Goal: Browse casually

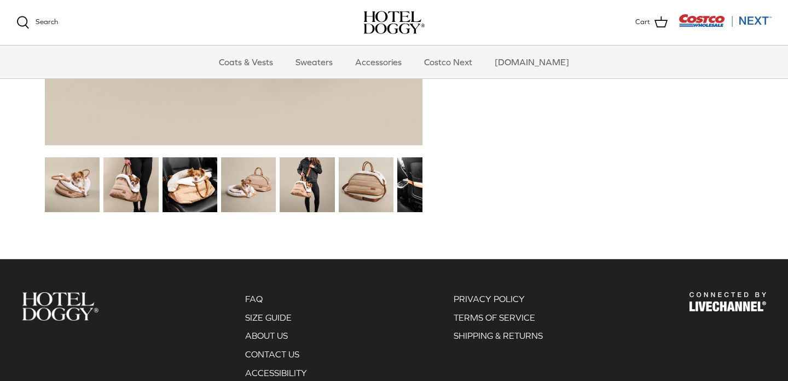
scroll to position [1393, 0]
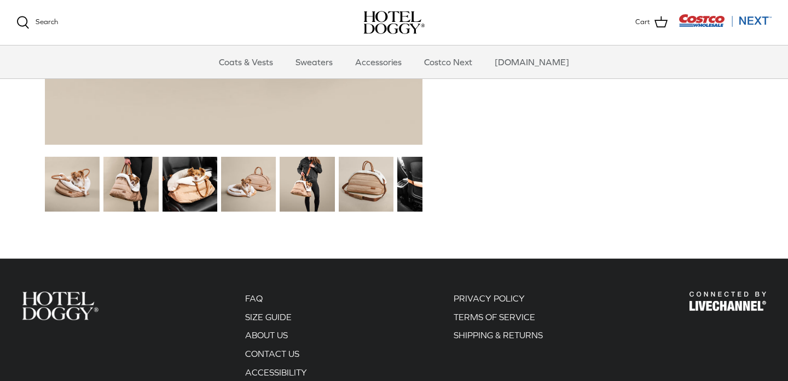
click at [74, 176] on img at bounding box center [72, 184] width 55 height 55
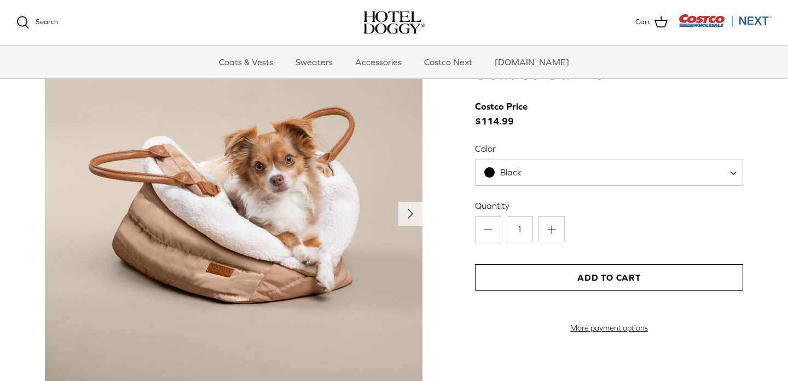
scroll to position [1134, 0]
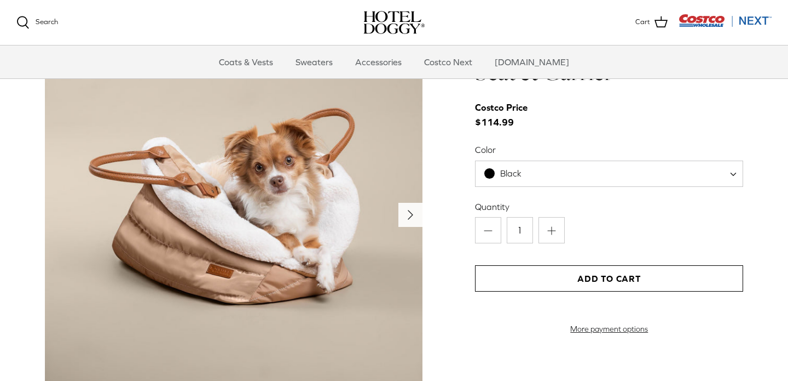
click at [409, 209] on icon "Right" at bounding box center [411, 215] width 18 height 18
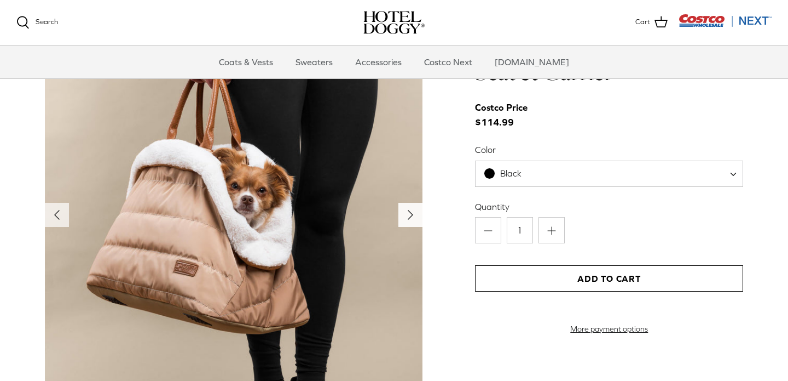
click at [408, 211] on polyline "Next" at bounding box center [410, 214] width 4 height 9
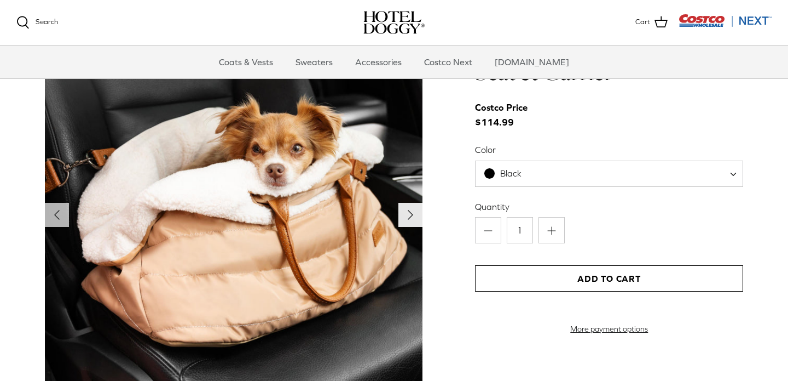
click at [408, 211] on polyline "Next" at bounding box center [410, 214] width 4 height 9
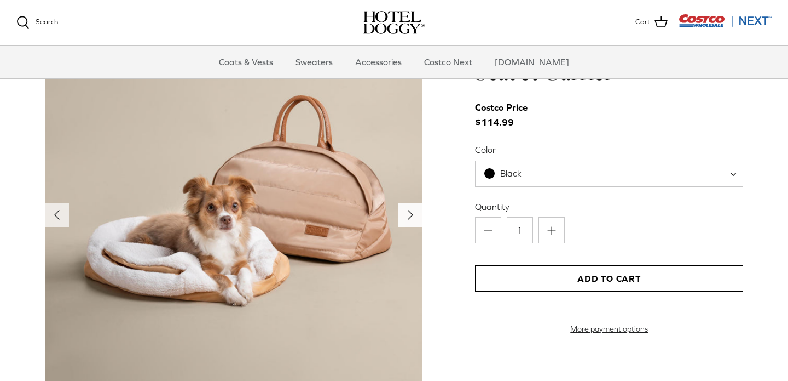
click at [408, 211] on polyline "Next" at bounding box center [410, 214] width 4 height 9
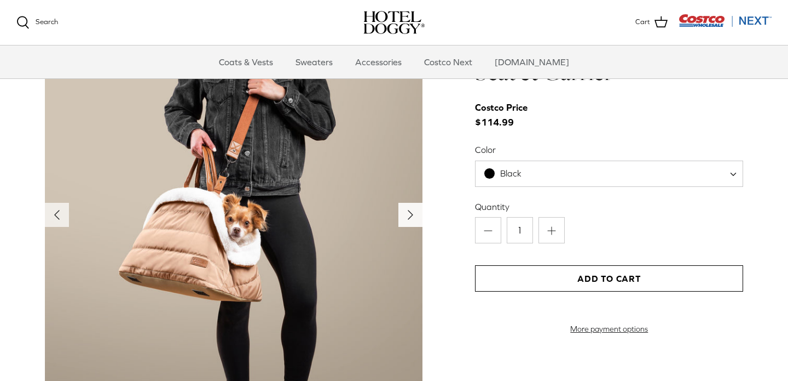
click at [408, 211] on polyline "Next" at bounding box center [410, 214] width 4 height 9
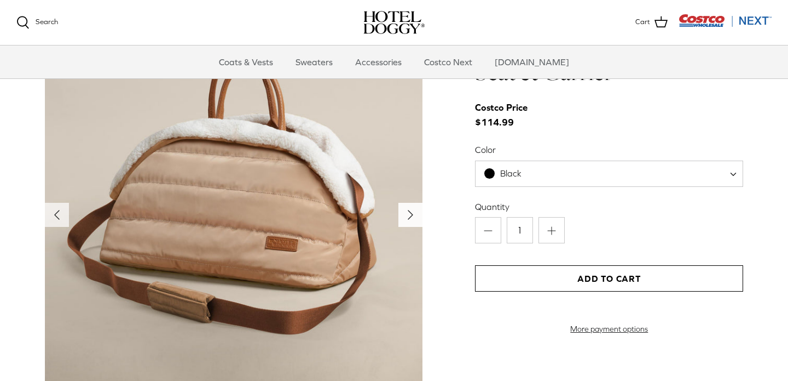
click at [408, 211] on polyline "Next" at bounding box center [410, 214] width 4 height 9
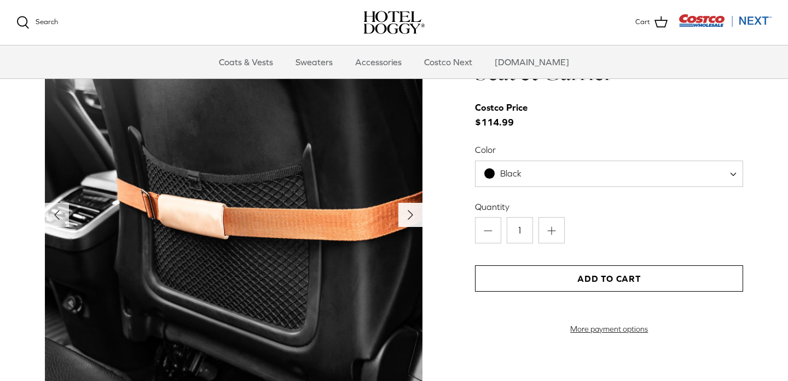
click at [408, 211] on polyline "Next" at bounding box center [410, 214] width 4 height 9
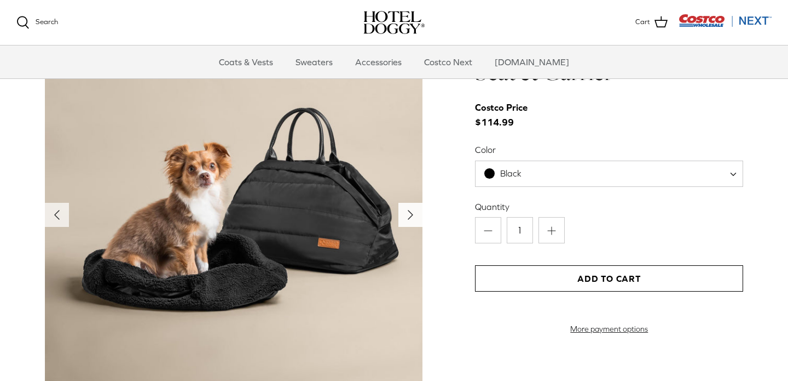
click at [408, 211] on polyline "Next" at bounding box center [410, 214] width 4 height 9
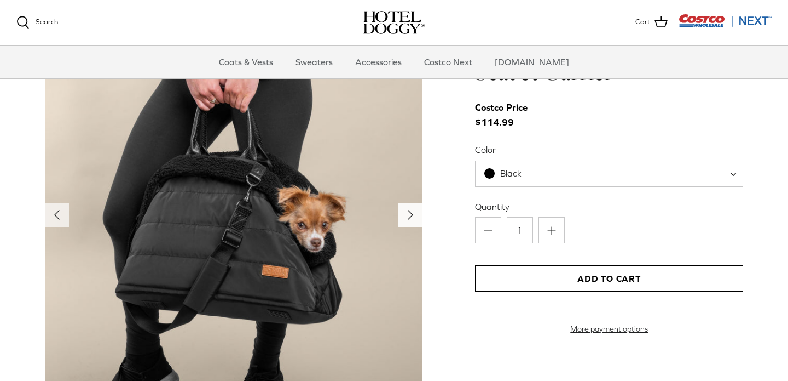
click at [411, 217] on icon "Right" at bounding box center [411, 215] width 18 height 18
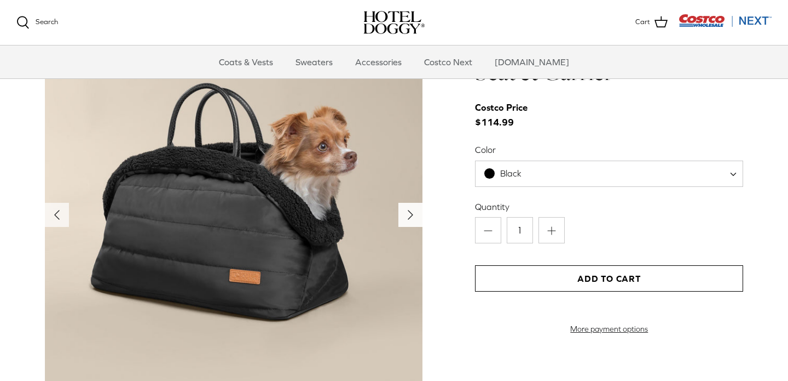
click at [411, 217] on icon "Right" at bounding box center [411, 215] width 18 height 18
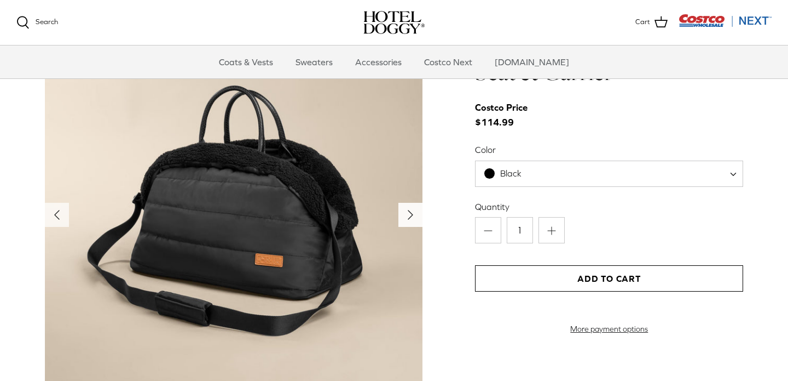
click at [411, 217] on icon "Right" at bounding box center [411, 215] width 18 height 18
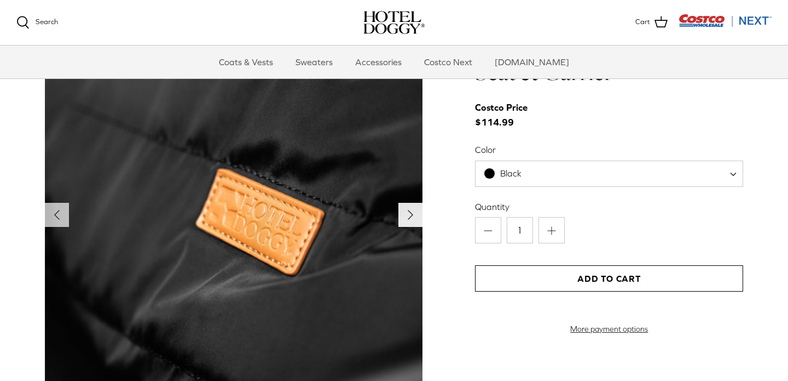
click at [411, 217] on icon "Right" at bounding box center [411, 215] width 18 height 18
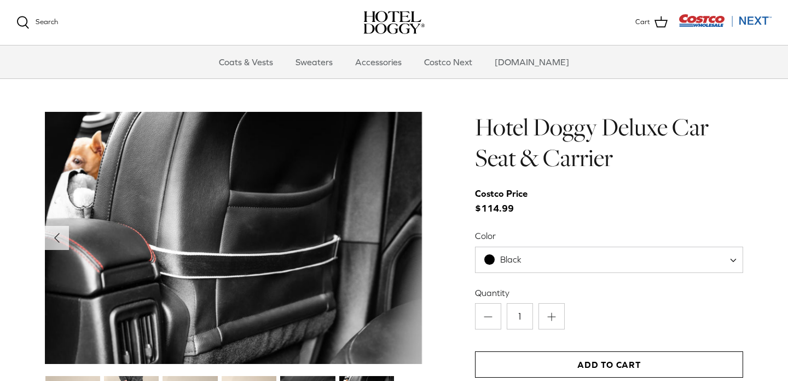
scroll to position [1039, 0]
